Goal: Transaction & Acquisition: Purchase product/service

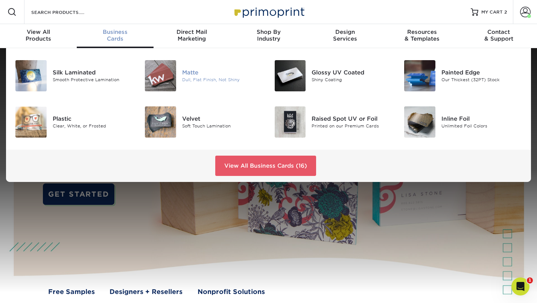
drag, startPoint x: 334, startPoint y: 76, endPoint x: 259, endPoint y: 77, distance: 75.3
click at [213, 77] on div "Dull, Flat Finish, Not Shiny" at bounding box center [222, 80] width 81 height 6
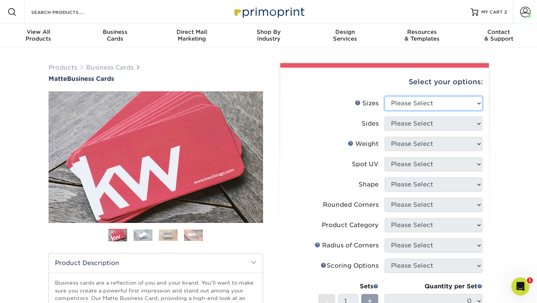
select select "2.50x2.50"
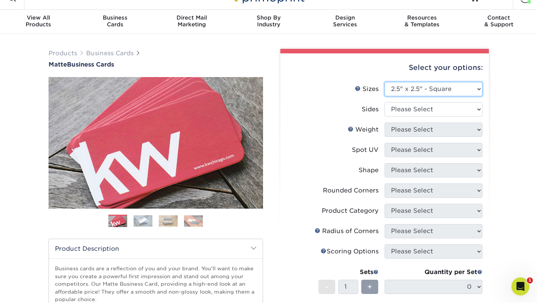
scroll to position [18, 0]
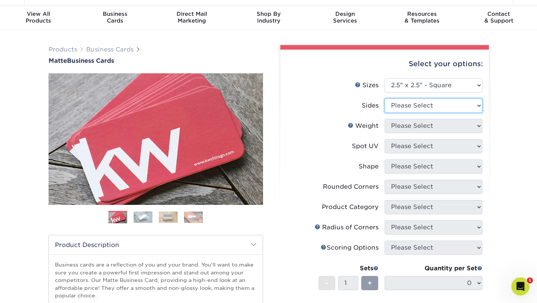
select select "13abbda7-1d64-4f25-8bb2-c179b224825d"
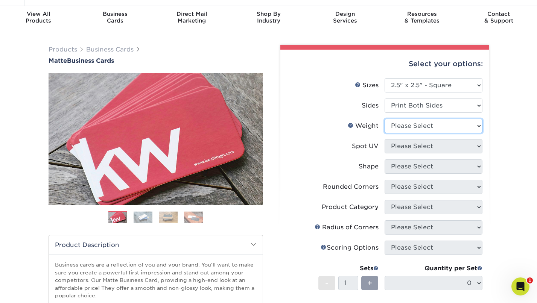
select select "16PT"
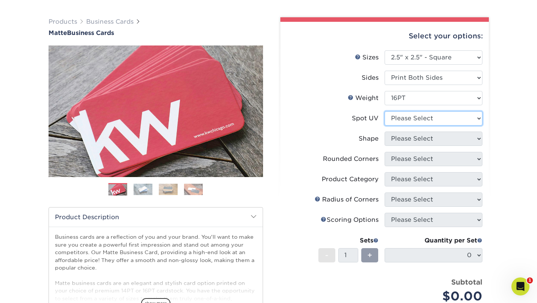
select select "1"
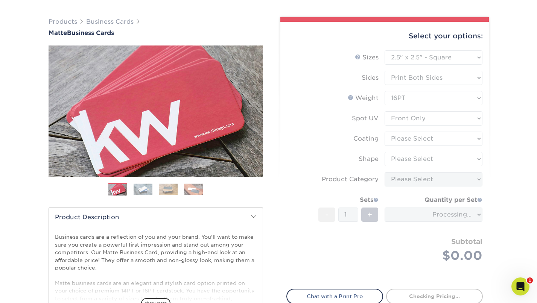
click at [407, 140] on form "Sizes Help Sizes Please Select 1.5" x 3.5" - Mini 1.75" x 3.5" - Mini 2" x 2" -…" at bounding box center [384, 165] width 196 height 230
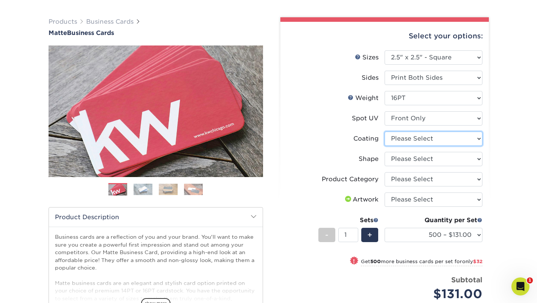
select select "121bb7b5-3b4d-429f-bd8d-bbf80e953313"
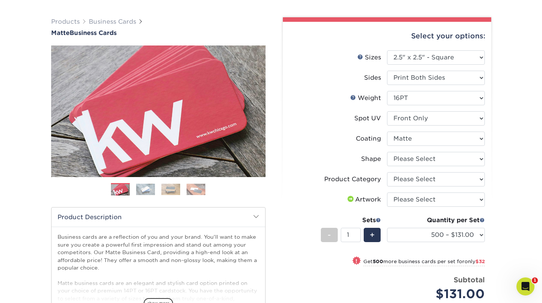
select select "-1"
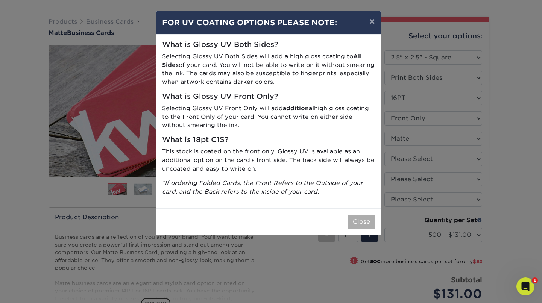
click at [355, 217] on button "Close" at bounding box center [361, 222] width 27 height 14
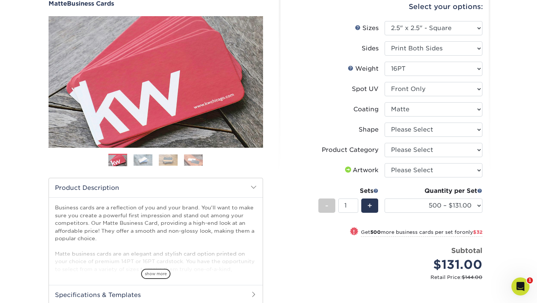
scroll to position [76, 0]
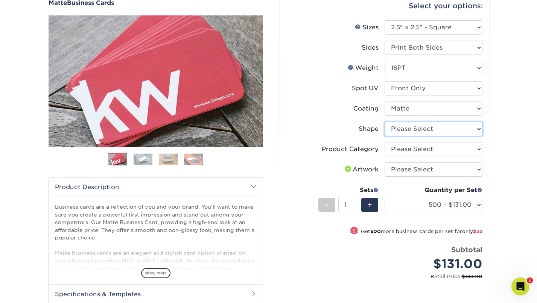
select select "standard"
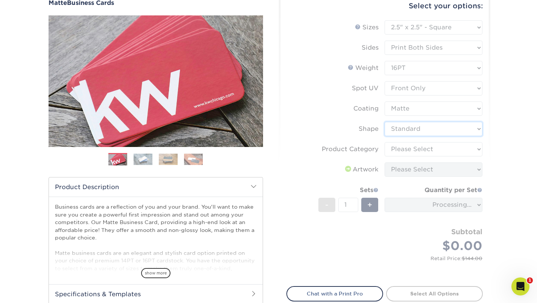
select select "-1"
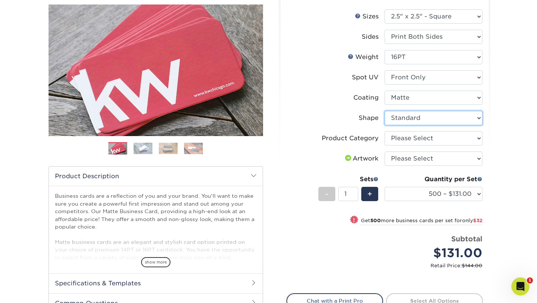
scroll to position [89, 0]
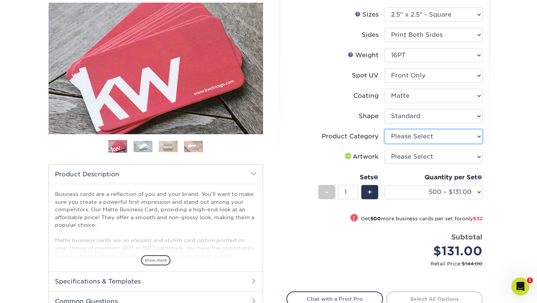
select select "3b5148f1-0588-4f88-a218-97bcfdce65c1"
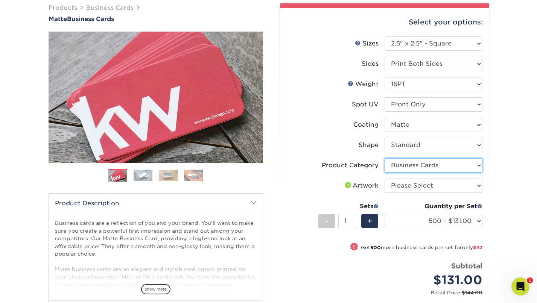
scroll to position [50, 0]
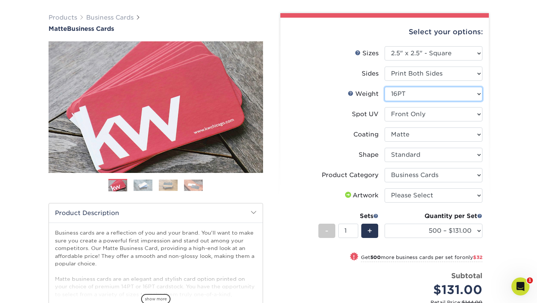
select select "14PT"
select select "-1"
select select
select select "-1"
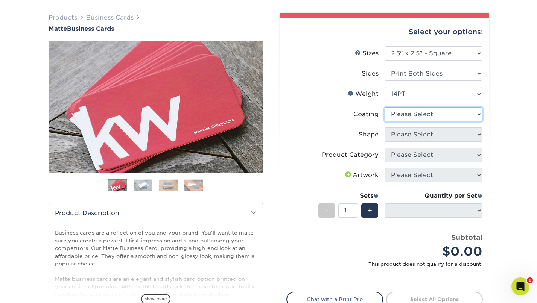
select select "121bb7b5-3b4d-429f-bd8d-bbf80e953313"
select select
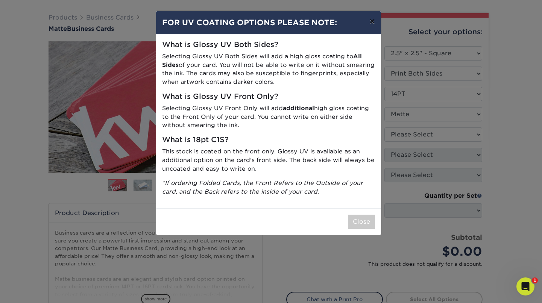
click at [371, 23] on button "×" at bounding box center [372, 21] width 17 height 21
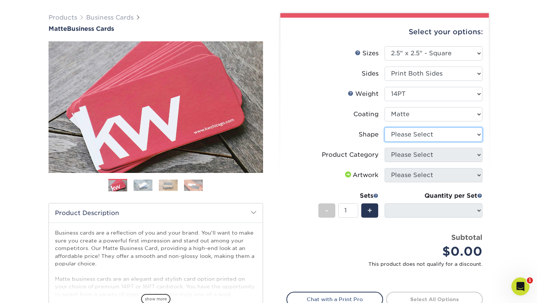
select select "standard"
select select
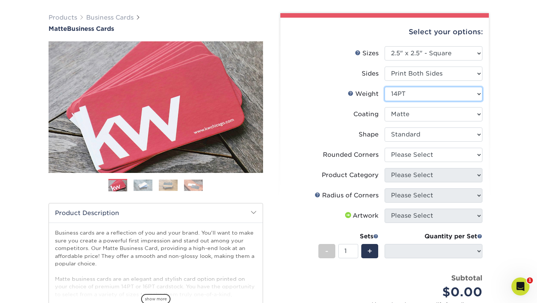
select select "16PT"
select select
select select "-1"
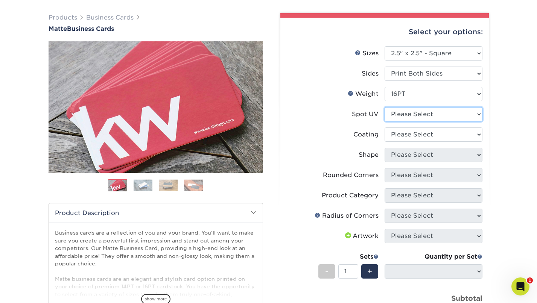
select select "1"
select select "-1"
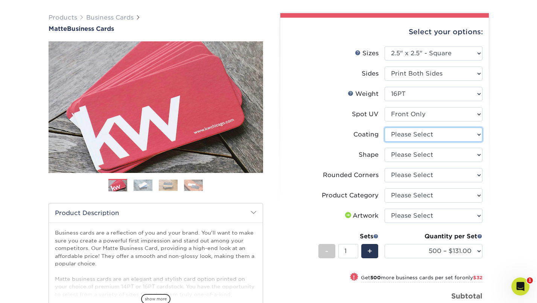
select select "121bb7b5-3b4d-429f-bd8d-bbf80e953313"
select select "-1"
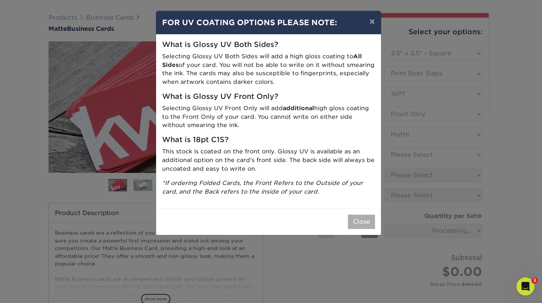
click at [358, 218] on button "Close" at bounding box center [361, 222] width 27 height 14
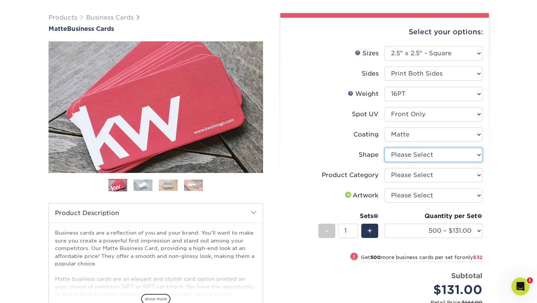
select select "standard"
select select "-1"
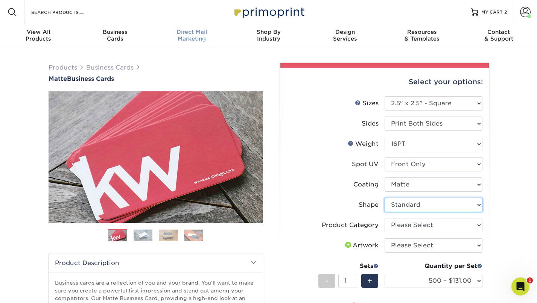
scroll to position [0, 0]
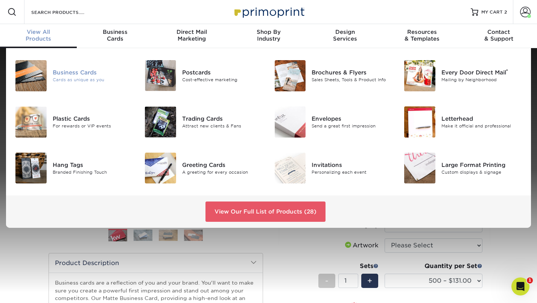
click at [42, 77] on img at bounding box center [30, 75] width 31 height 31
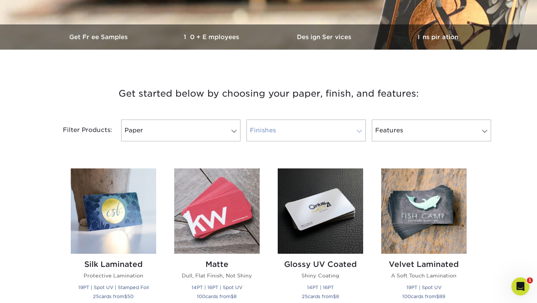
click at [293, 136] on link "Finishes" at bounding box center [306, 131] width 119 height 22
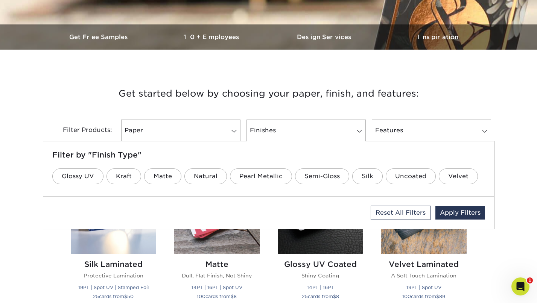
scroll to position [212, 0]
click at [407, 130] on link "Features" at bounding box center [431, 131] width 119 height 22
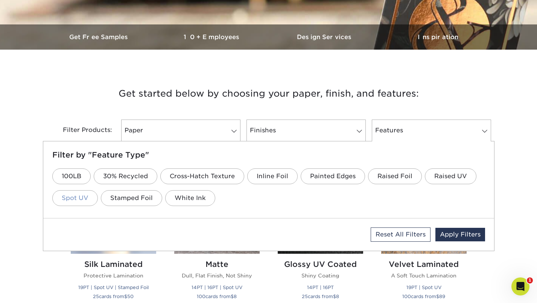
click at [79, 198] on link "Spot UV" at bounding box center [75, 198] width 46 height 16
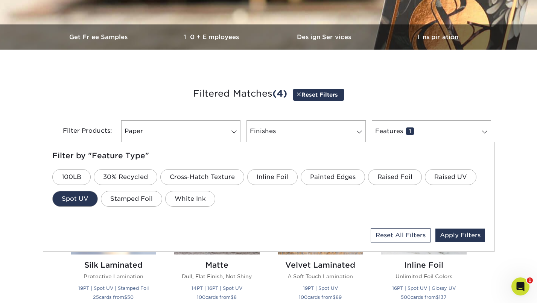
click at [400, 95] on h3 "Filtered Matches (4) Reset Filters" at bounding box center [269, 94] width 440 height 35
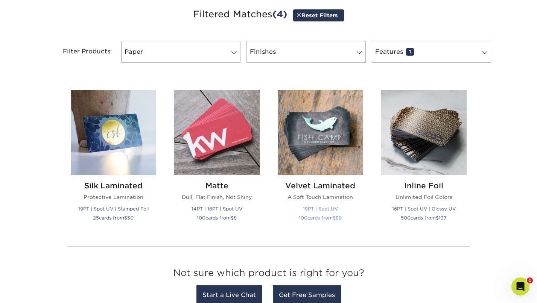
scroll to position [332, 0]
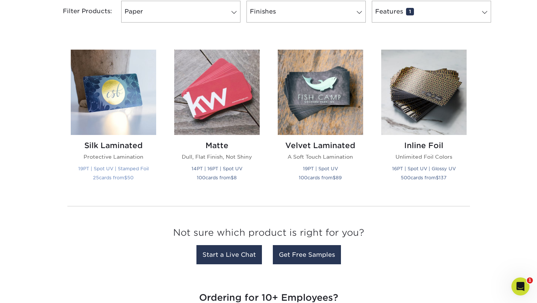
click at [117, 103] on img at bounding box center [113, 92] width 85 height 85
click at [323, 90] on img at bounding box center [320, 92] width 85 height 85
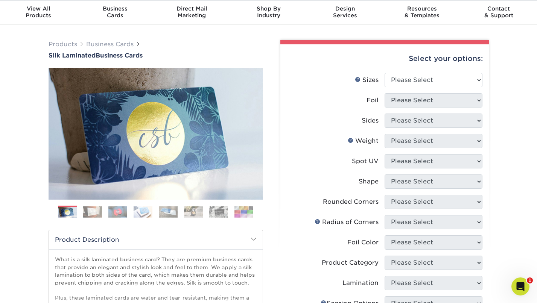
scroll to position [26, 0]
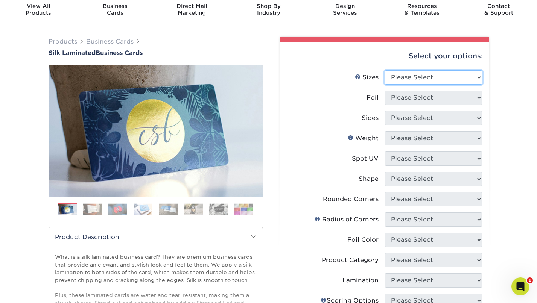
select select "2.50x2.50"
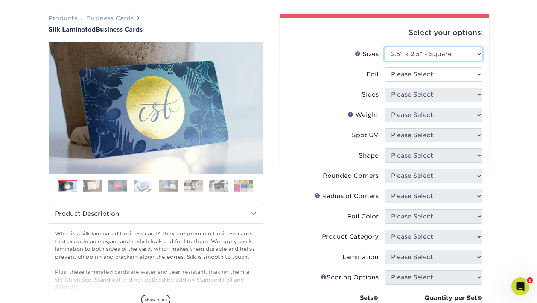
scroll to position [53, 0]
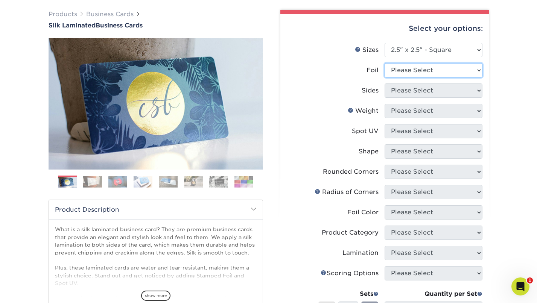
select select "0"
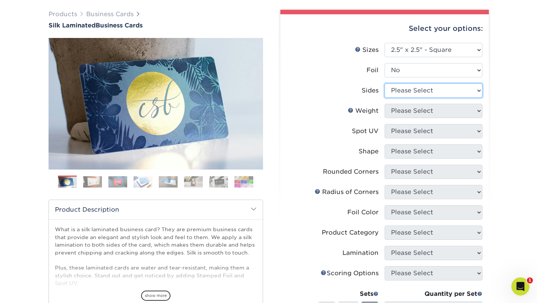
select select "13abbda7-1d64-4f25-8bb2-c179b224825d"
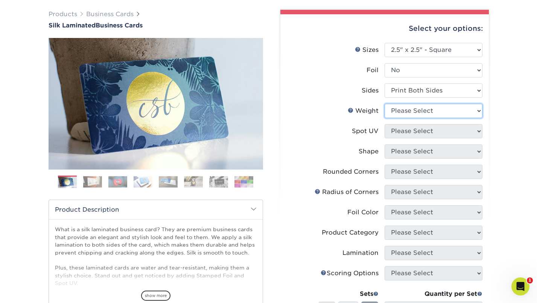
select select "16PT"
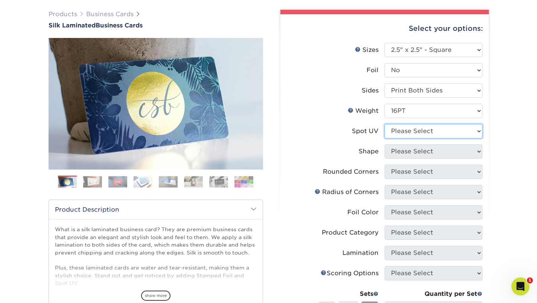
select select "1"
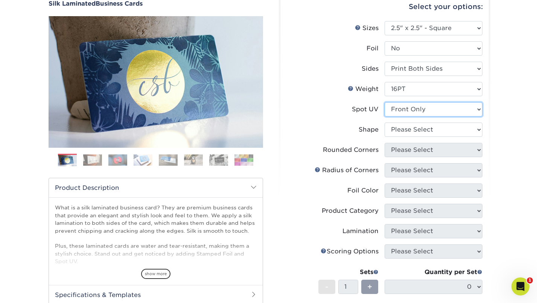
scroll to position [76, 0]
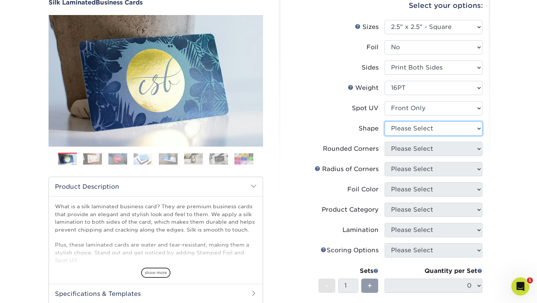
select select "standard"
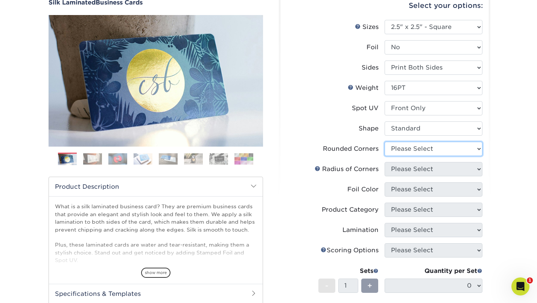
select select "7672df9e-0e0a-464d-8e1f-920c575e4da3"
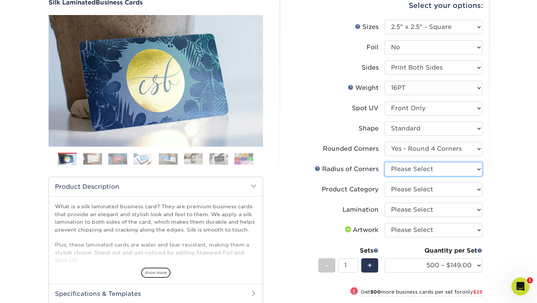
select select "479fbfe7-6a0c-4895-8c9a-81739b7486c9"
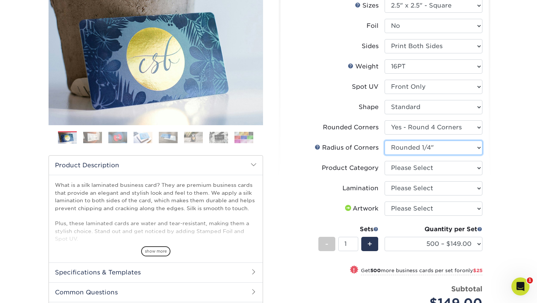
scroll to position [99, 0]
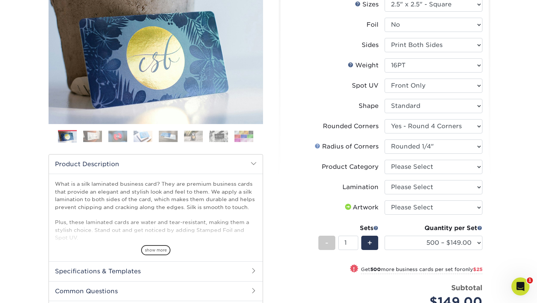
click at [318, 146] on link at bounding box center [318, 146] width 6 height 6
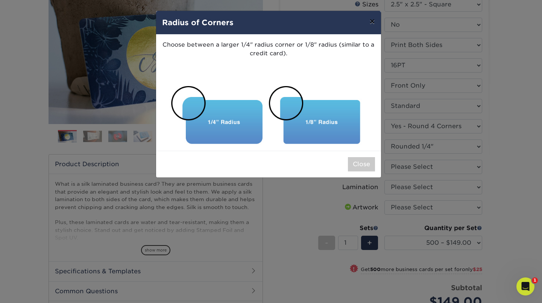
click at [373, 25] on button "×" at bounding box center [372, 21] width 17 height 21
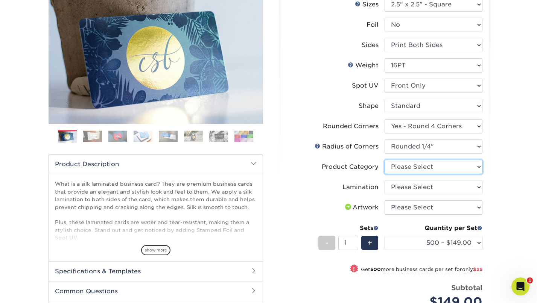
select select "3b5148f1-0588-4f88-a218-97bcfdce65c1"
select select "ccacb42f-45f7-42d3-bbd3-7c8421cf37f0"
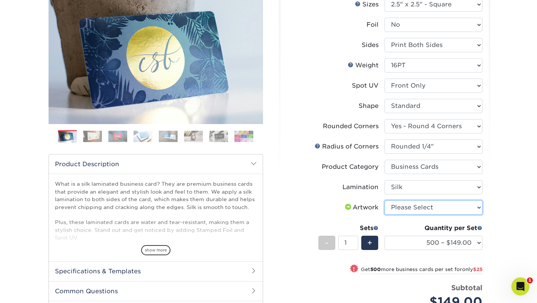
select select "upload"
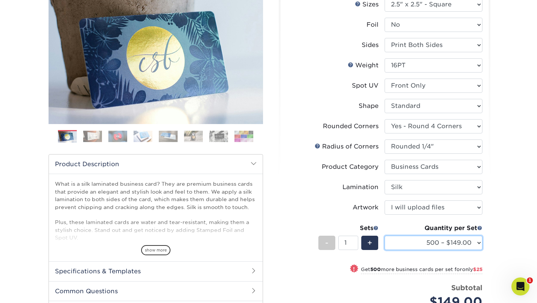
select select "1000 – $174.00"
click at [498, 241] on div "Products Business Cards Silk Laminated Business Cards Previous Next" at bounding box center [268, 189] width 537 height 481
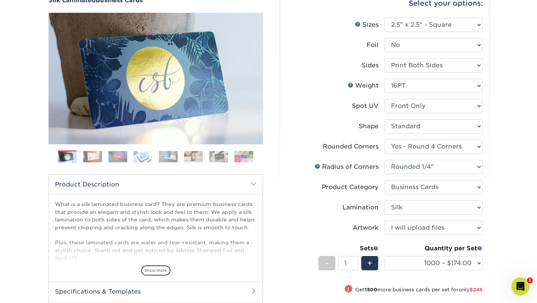
scroll to position [70, 0]
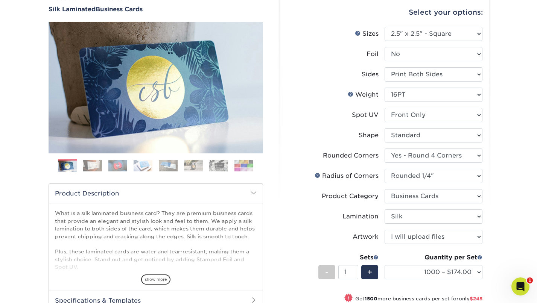
click at [95, 166] on img at bounding box center [92, 166] width 19 height 12
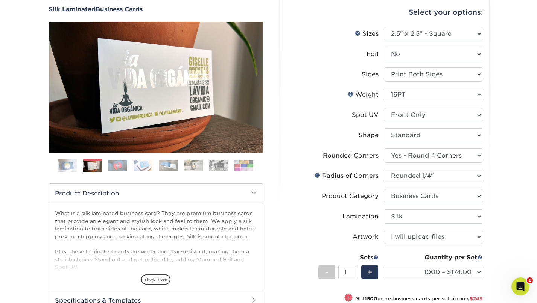
click at [113, 167] on img at bounding box center [117, 166] width 19 height 12
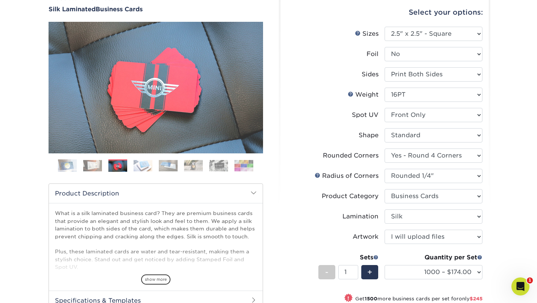
click at [141, 166] on img at bounding box center [143, 166] width 19 height 12
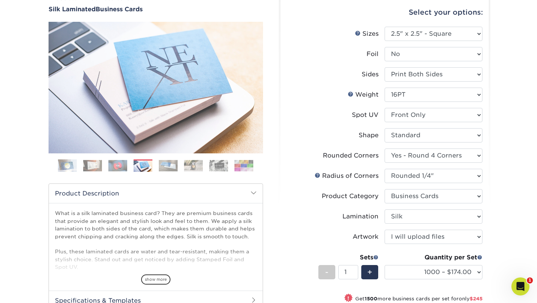
click at [172, 166] on img at bounding box center [168, 166] width 19 height 12
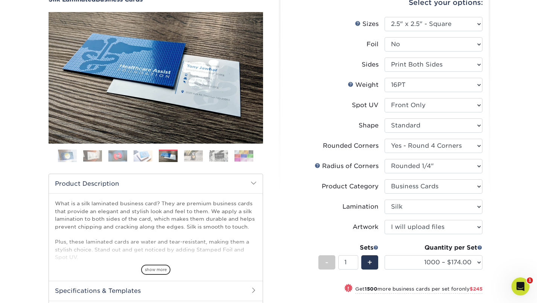
scroll to position [86, 0]
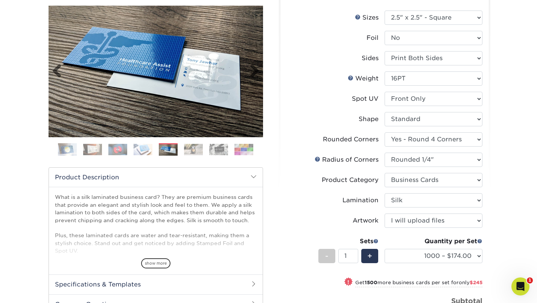
drag, startPoint x: 207, startPoint y: 77, endPoint x: 221, endPoint y: 61, distance: 21.6
click at [221, 61] on img at bounding box center [156, 72] width 215 height 132
drag, startPoint x: 222, startPoint y: 34, endPoint x: 239, endPoint y: 26, distance: 18.7
click at [239, 26] on img at bounding box center [156, 72] width 215 height 132
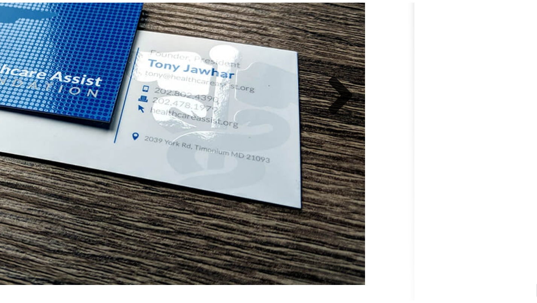
scroll to position [17, 0]
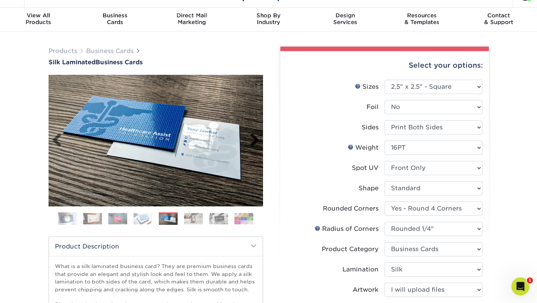
click at [255, 141] on link "Next" at bounding box center [251, 140] width 15 height 15
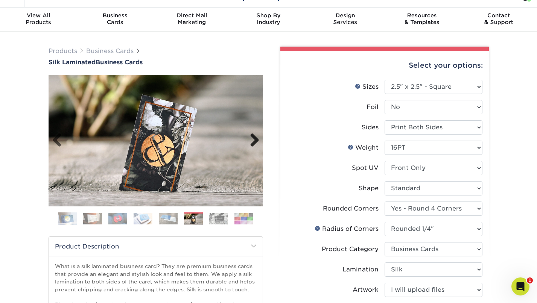
click at [255, 141] on link "Next" at bounding box center [251, 140] width 15 height 15
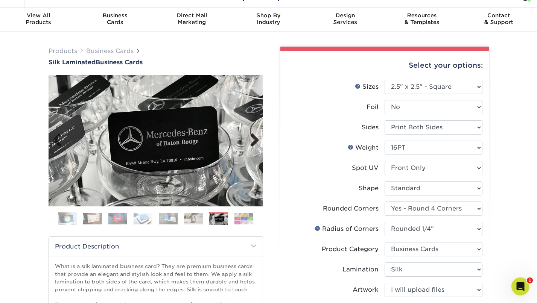
click at [255, 141] on link "Next" at bounding box center [251, 140] width 15 height 15
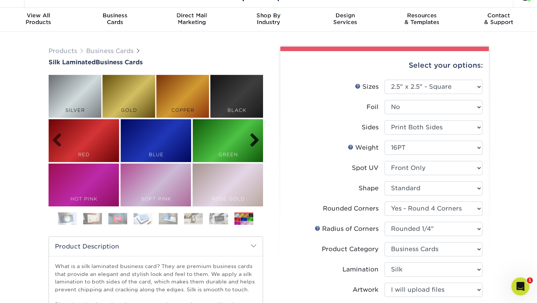
click at [255, 141] on link "Next" at bounding box center [251, 140] width 15 height 15
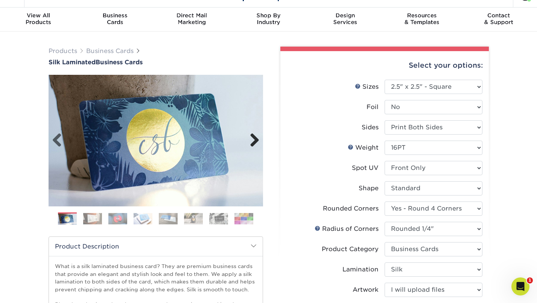
click at [255, 141] on link "Next" at bounding box center [251, 140] width 15 height 15
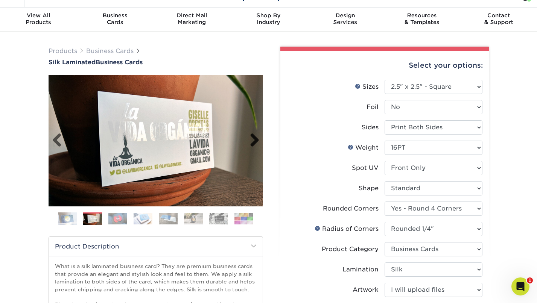
click at [255, 141] on link "Next" at bounding box center [251, 140] width 15 height 15
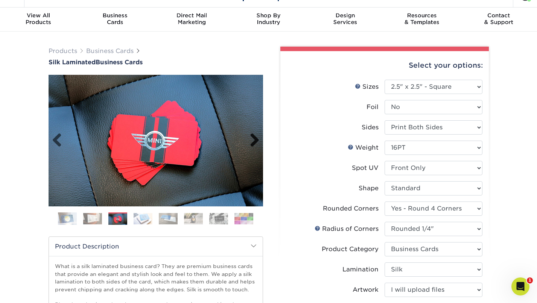
click at [255, 141] on link "Next" at bounding box center [251, 140] width 15 height 15
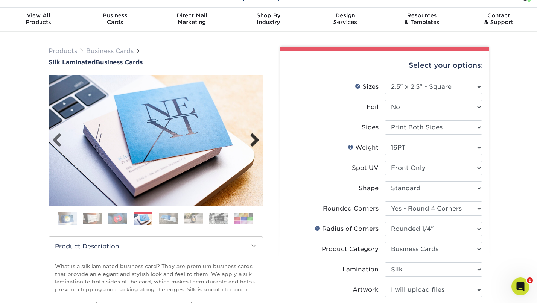
click at [255, 141] on link "Next" at bounding box center [251, 140] width 15 height 15
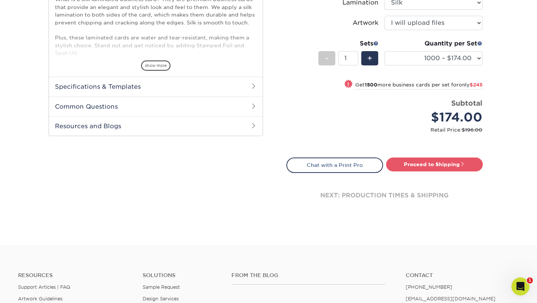
scroll to position [274, 0]
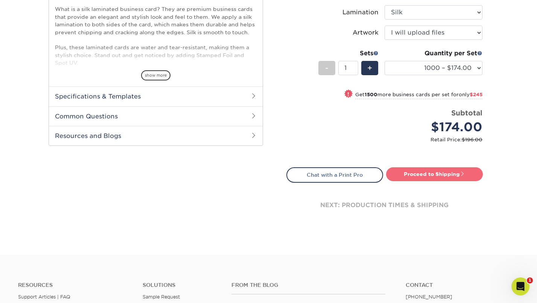
click at [443, 170] on link "Proceed to Shipping" at bounding box center [434, 174] width 97 height 14
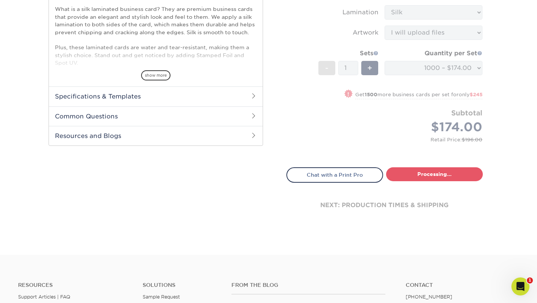
select select "374a282c-b94d-4cc2-b348-07c9d8d2112c"
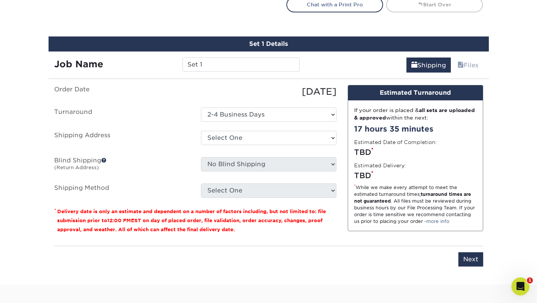
scroll to position [461, 0]
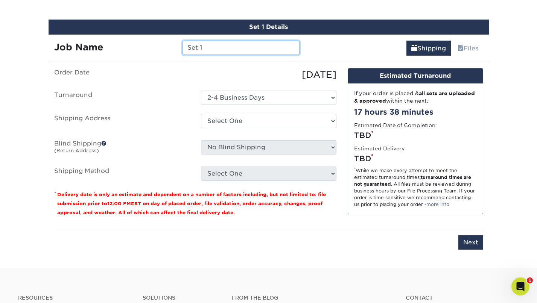
click at [231, 47] on input "Set 1" at bounding box center [241, 48] width 117 height 14
type input "Silk Laminate"
click at [166, 152] on label "Blind Shipping (Return Address)" at bounding box center [122, 148] width 147 height 17
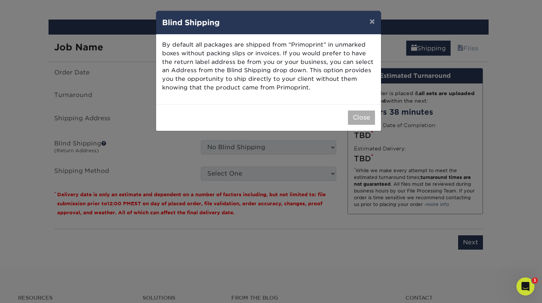
click at [374, 119] on button "Close" at bounding box center [361, 118] width 27 height 14
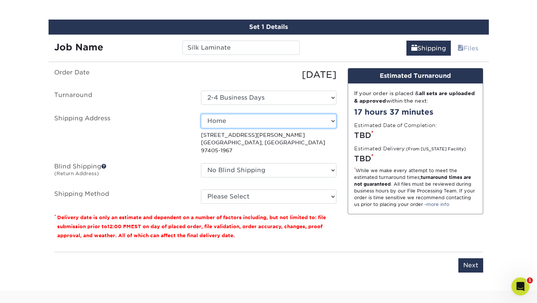
select select "234618"
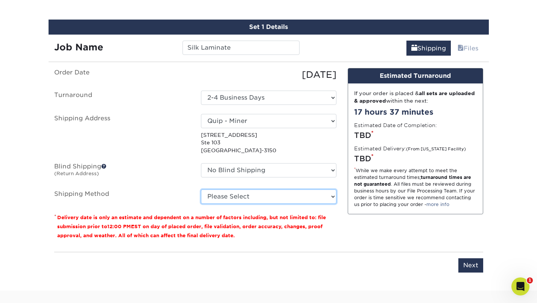
select select "03"
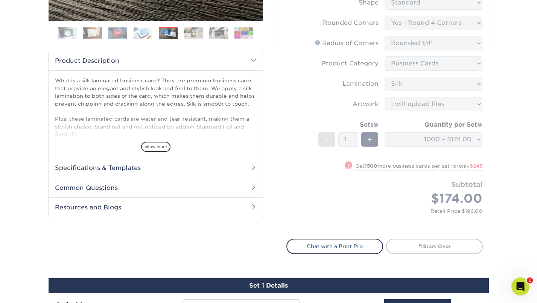
scroll to position [203, 0]
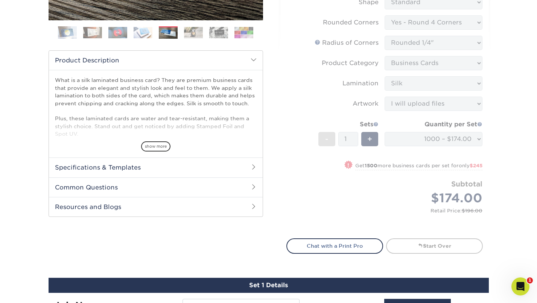
click at [494, 177] on div "Select your options: Sizes Help Sizes Please Select 1.5" x 3.5" - Mini -" at bounding box center [382, 60] width 226 height 400
click at [320, 200] on form "Sizes Help Sizes Please Select 1.5" x 3.5" - Mini 1.75" x 3.5" - Mini 2" x 2" -…" at bounding box center [384, 61] width 196 height 336
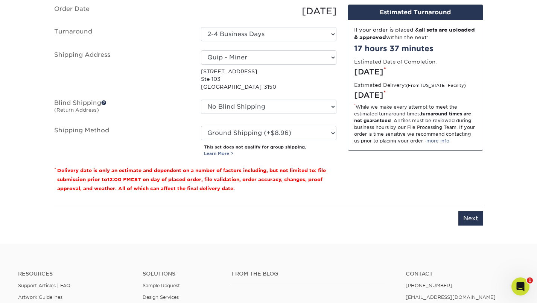
scroll to position [241, 0]
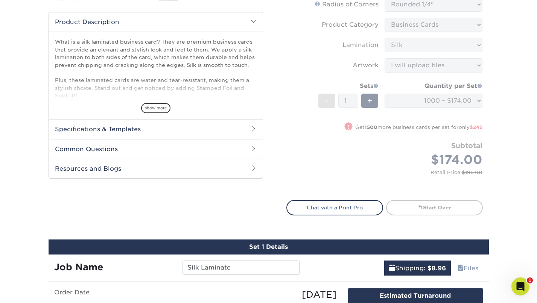
click at [438, 109] on form "Sizes Help Sizes Please Select 1.5" x 3.5" - Mini 1.75" x 3.5" - Mini 2" x 2" -…" at bounding box center [384, 23] width 196 height 336
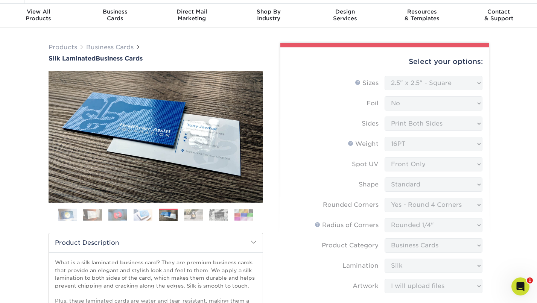
click at [441, 85] on form "Sizes Help Sizes Please Select 1.5" x 3.5" - Mini 1.75" x 3.5" - Mini 2" x 2" -…" at bounding box center [384, 244] width 196 height 336
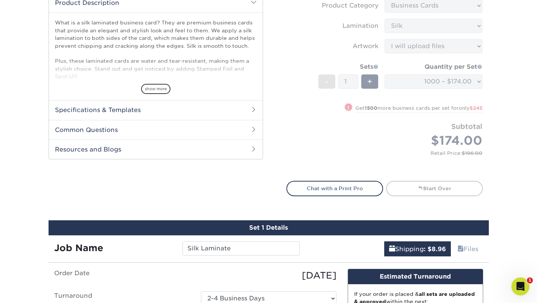
scroll to position [260, 0]
click at [232, 127] on h2 "Common Questions" at bounding box center [156, 130] width 214 height 20
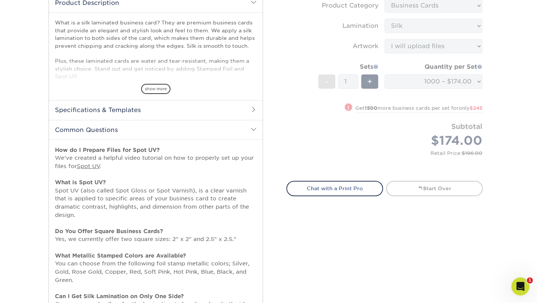
click at [249, 109] on h2 "Specifications & Templates" at bounding box center [156, 110] width 214 height 20
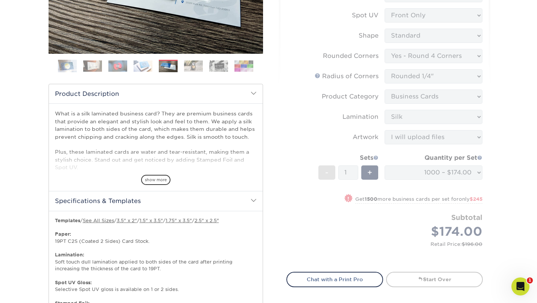
scroll to position [163, 0]
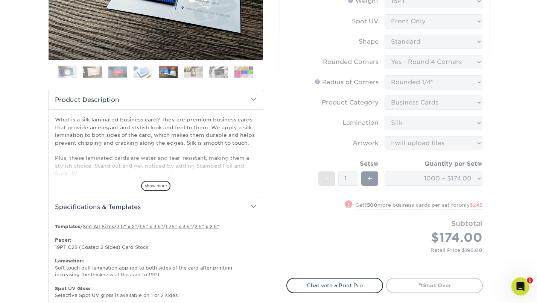
click at [290, 119] on form "Sizes Help Sizes Please Select 1.5" x 3.5" - Mini 1.75" x 3.5" - Mini 2" x 2" -…" at bounding box center [384, 101] width 196 height 336
click at [307, 143] on form "Sizes Help Sizes Please Select 1.5" x 3.5" - Mini 1.75" x 3.5" - Mini 2" x 2" -…" at bounding box center [384, 101] width 196 height 336
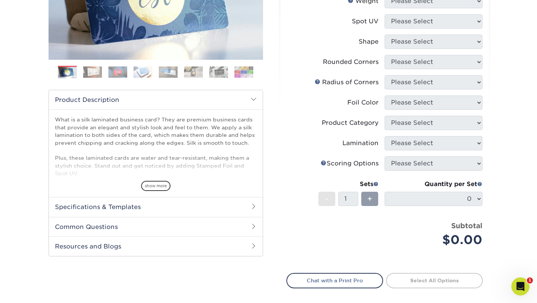
click at [326, 107] on label "Foil Color" at bounding box center [336, 103] width 98 height 14
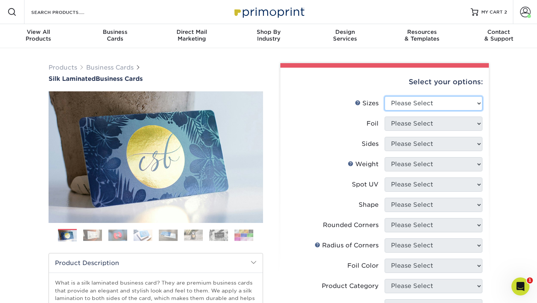
select select "2.50x2.50"
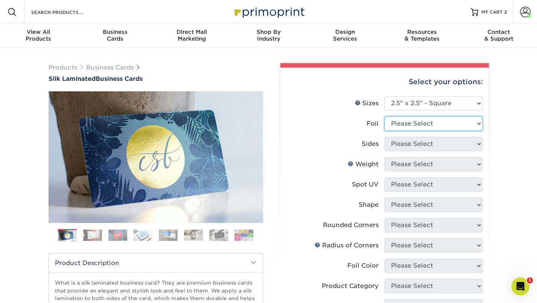
select select "0"
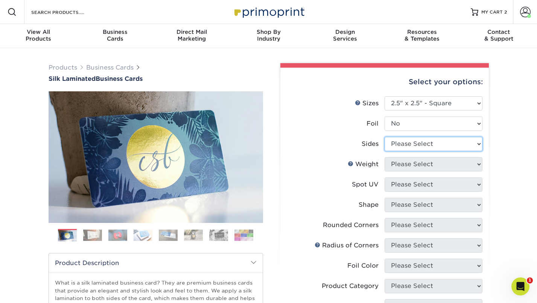
select select "13abbda7-1d64-4f25-8bb2-c179b224825d"
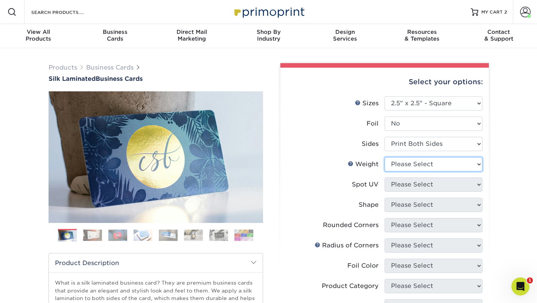
select select "16PT"
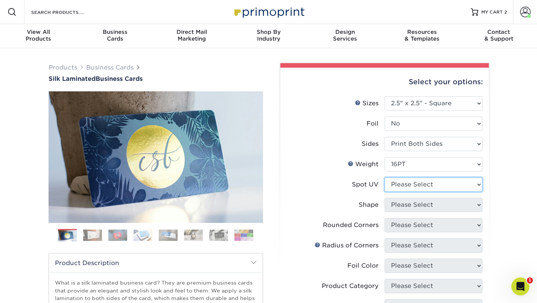
select select "1"
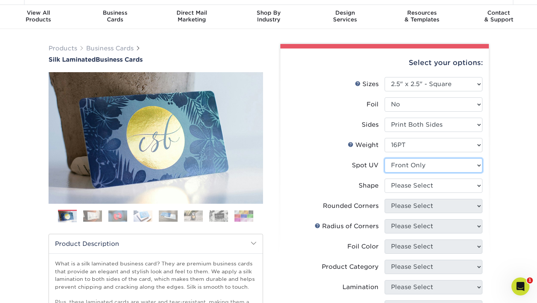
scroll to position [26, 0]
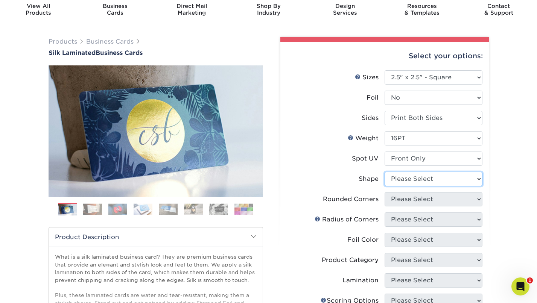
select select "standard"
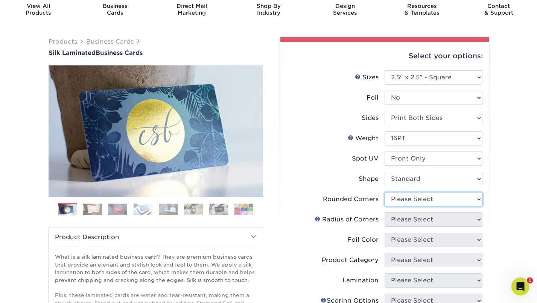
select select "7672df9e-0e0a-464d-8e1f-920c575e4da3"
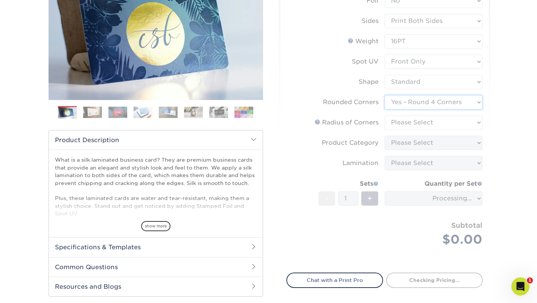
scroll to position [129, 0]
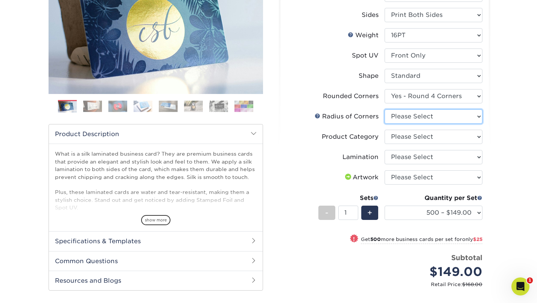
select select "479fbfe7-6a0c-4895-8c9a-81739b7486c9"
select select "3b5148f1-0588-4f88-a218-97bcfdce65c1"
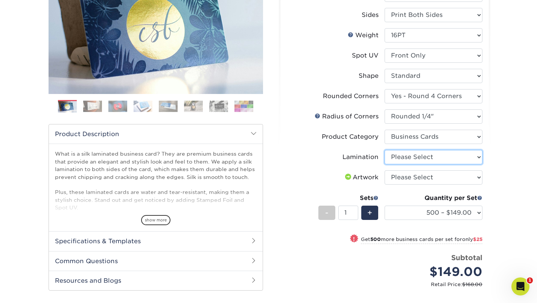
select select "ccacb42f-45f7-42d3-bbd3-7c8421cf37f0"
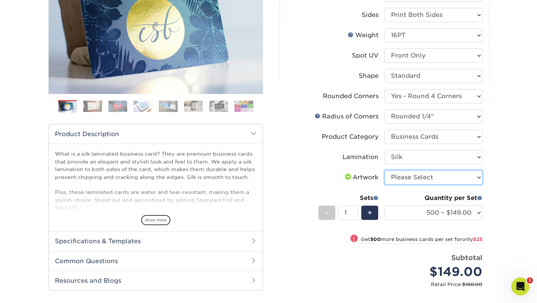
select select "upload"
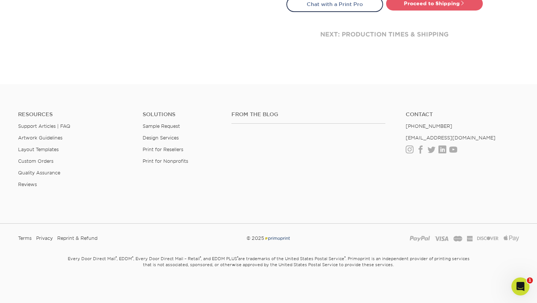
scroll to position [444, 0]
